Goal: Check status: Check status

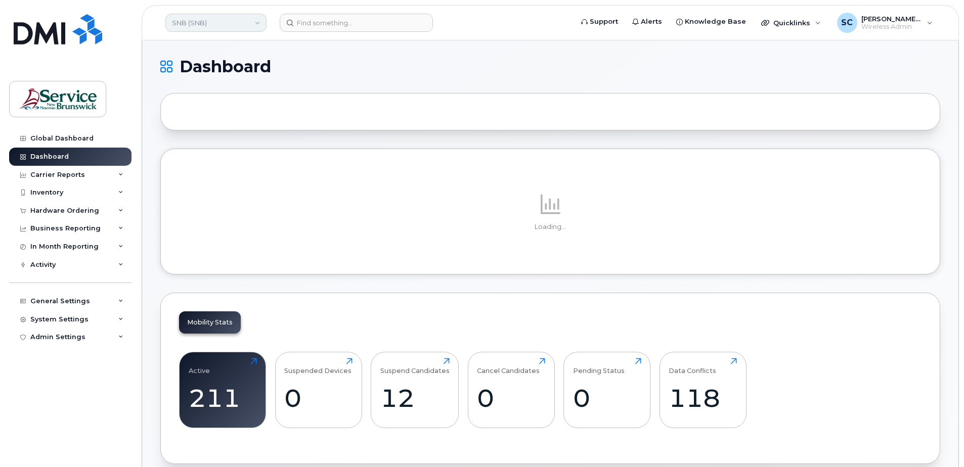
click at [178, 26] on link "SNB (SNB)" at bounding box center [215, 23] width 101 height 18
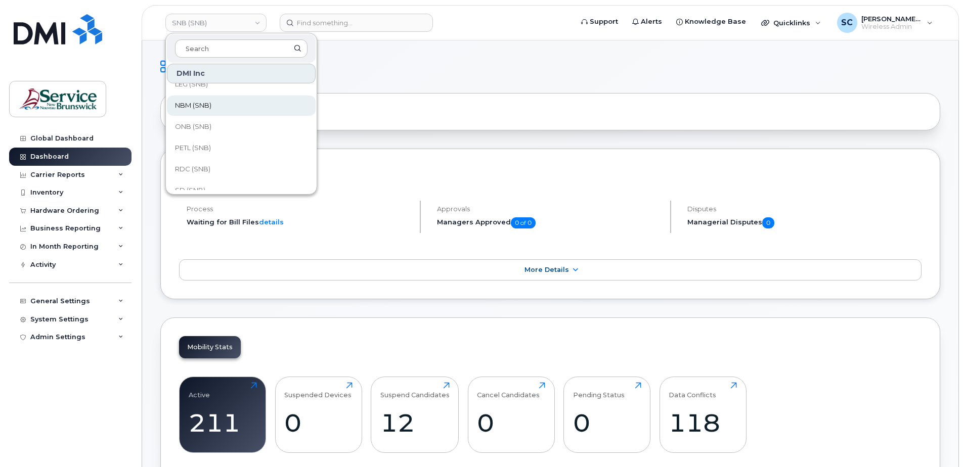
scroll to position [256, 0]
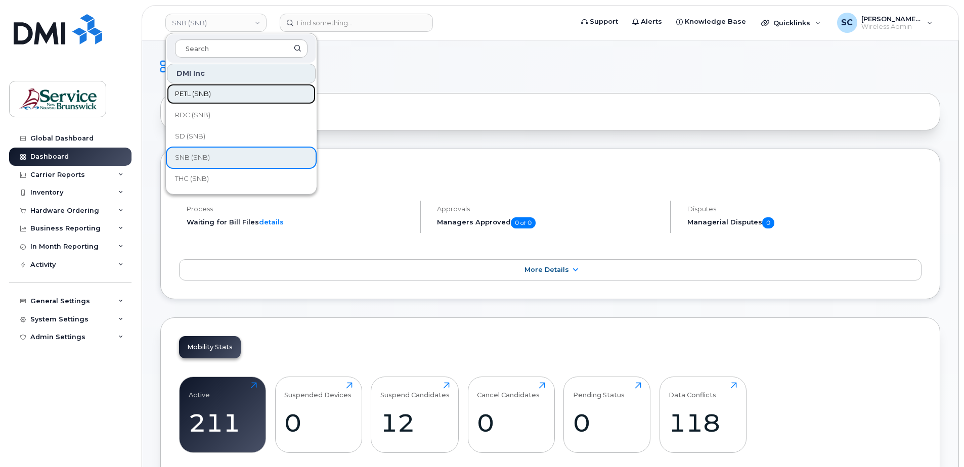
click at [204, 93] on span "PETL (SNB)" at bounding box center [193, 94] width 36 height 10
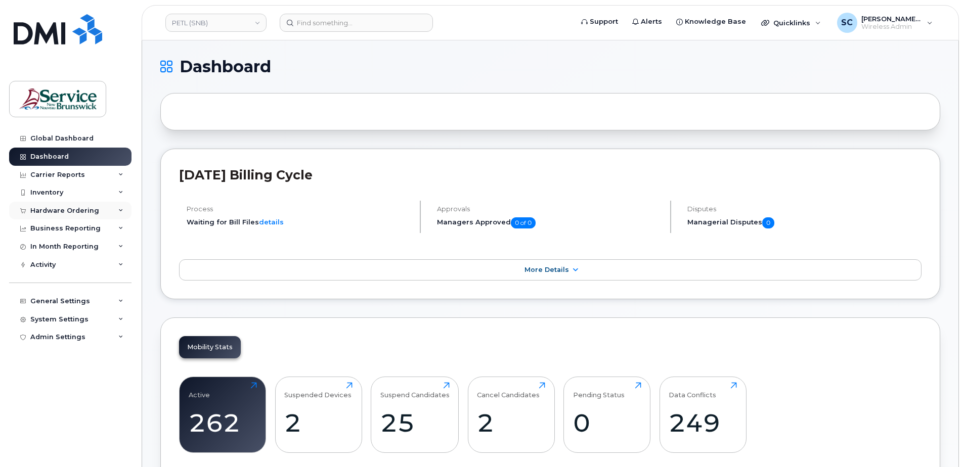
click at [71, 203] on div "Hardware Ordering" at bounding box center [70, 211] width 122 height 18
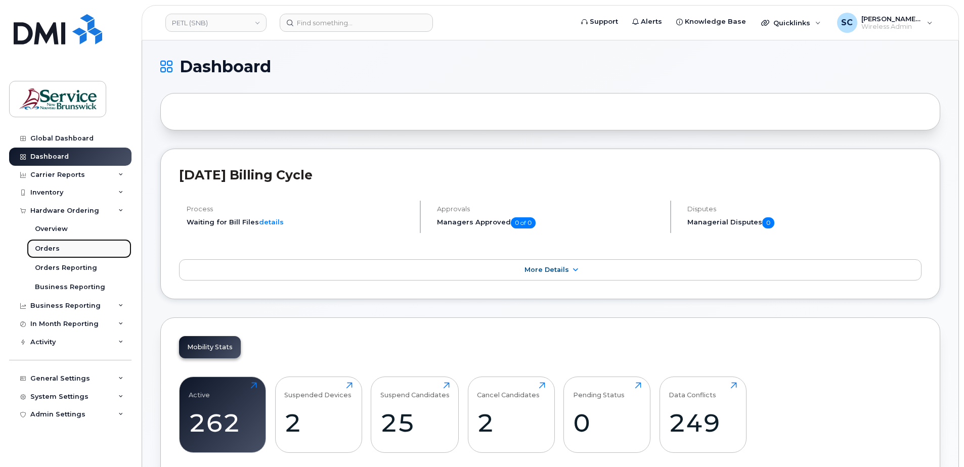
click at [74, 251] on link "Orders" at bounding box center [79, 248] width 105 height 19
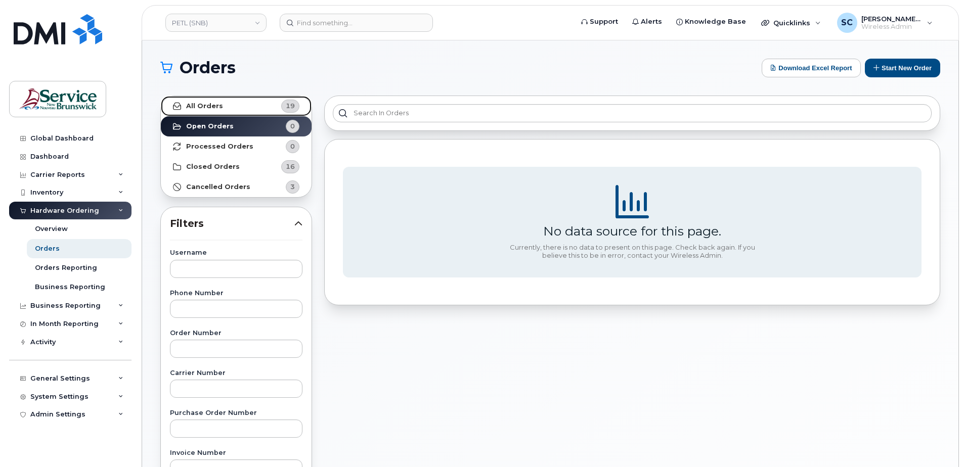
click at [267, 107] on link "All Orders 19" at bounding box center [236, 106] width 151 height 20
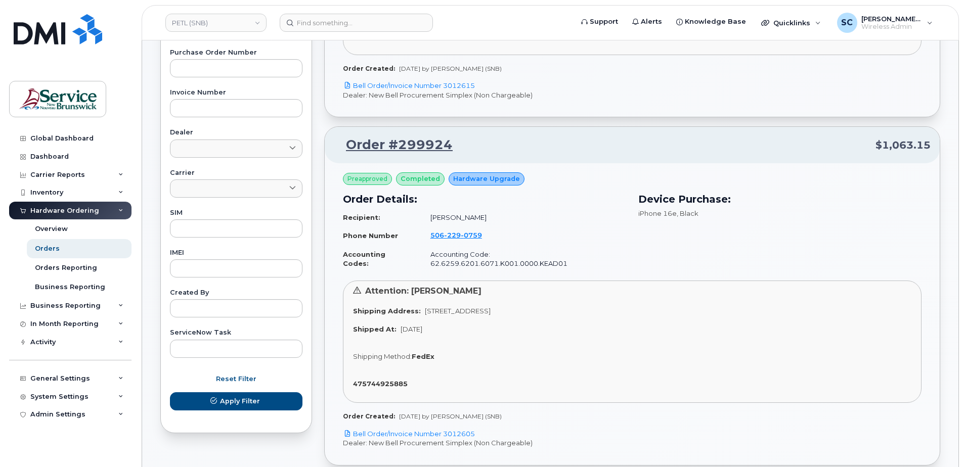
scroll to position [405, 0]
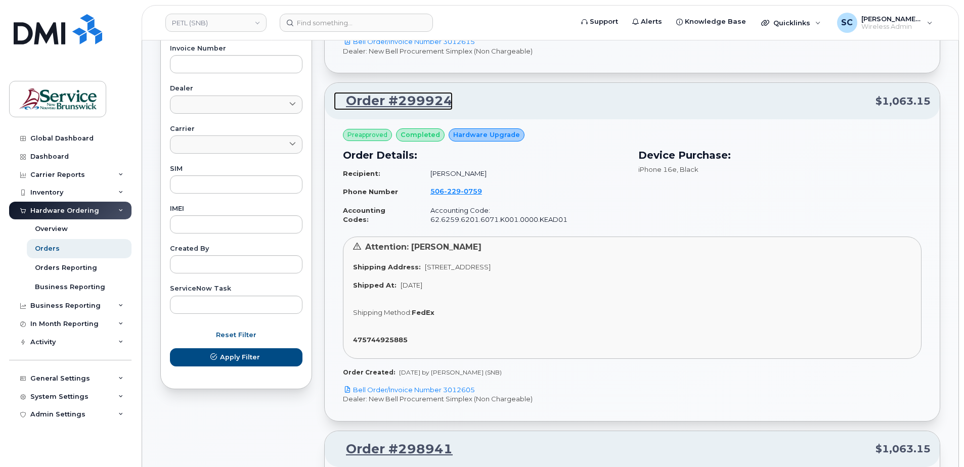
click at [431, 95] on link "Order #299924" at bounding box center [393, 101] width 119 height 18
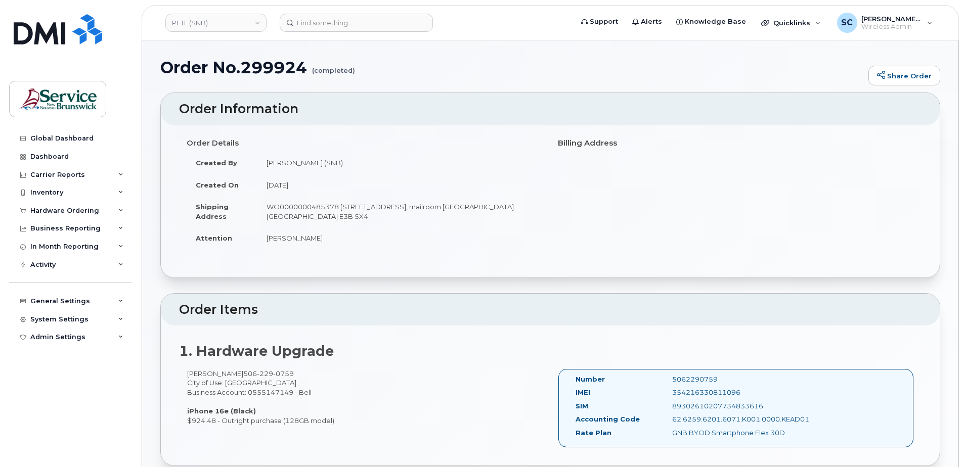
click at [306, 206] on td "WO0000000485378 470 York St, mailroom Fredericton New Brunswick E3B 5X4" at bounding box center [399, 211] width 285 height 31
copy td "WO0000000485378"
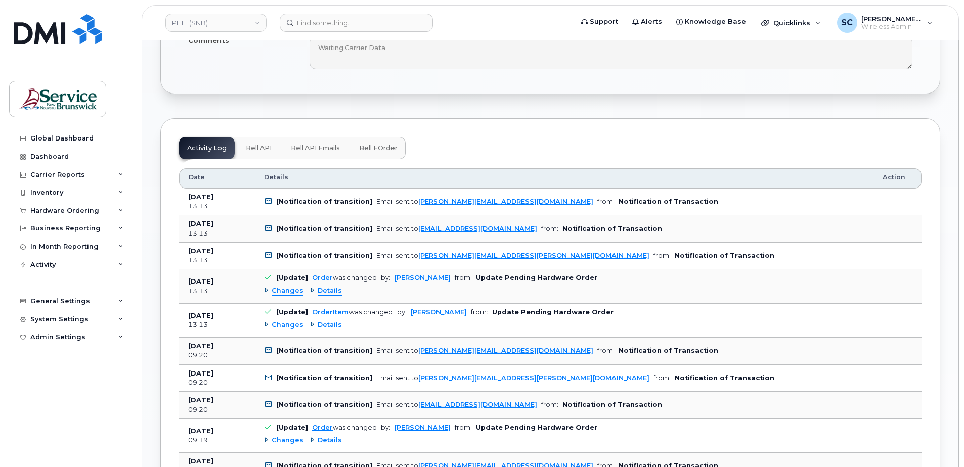
scroll to position [658, 0]
